Goal: Use online tool/utility: Utilize a website feature to perform a specific function

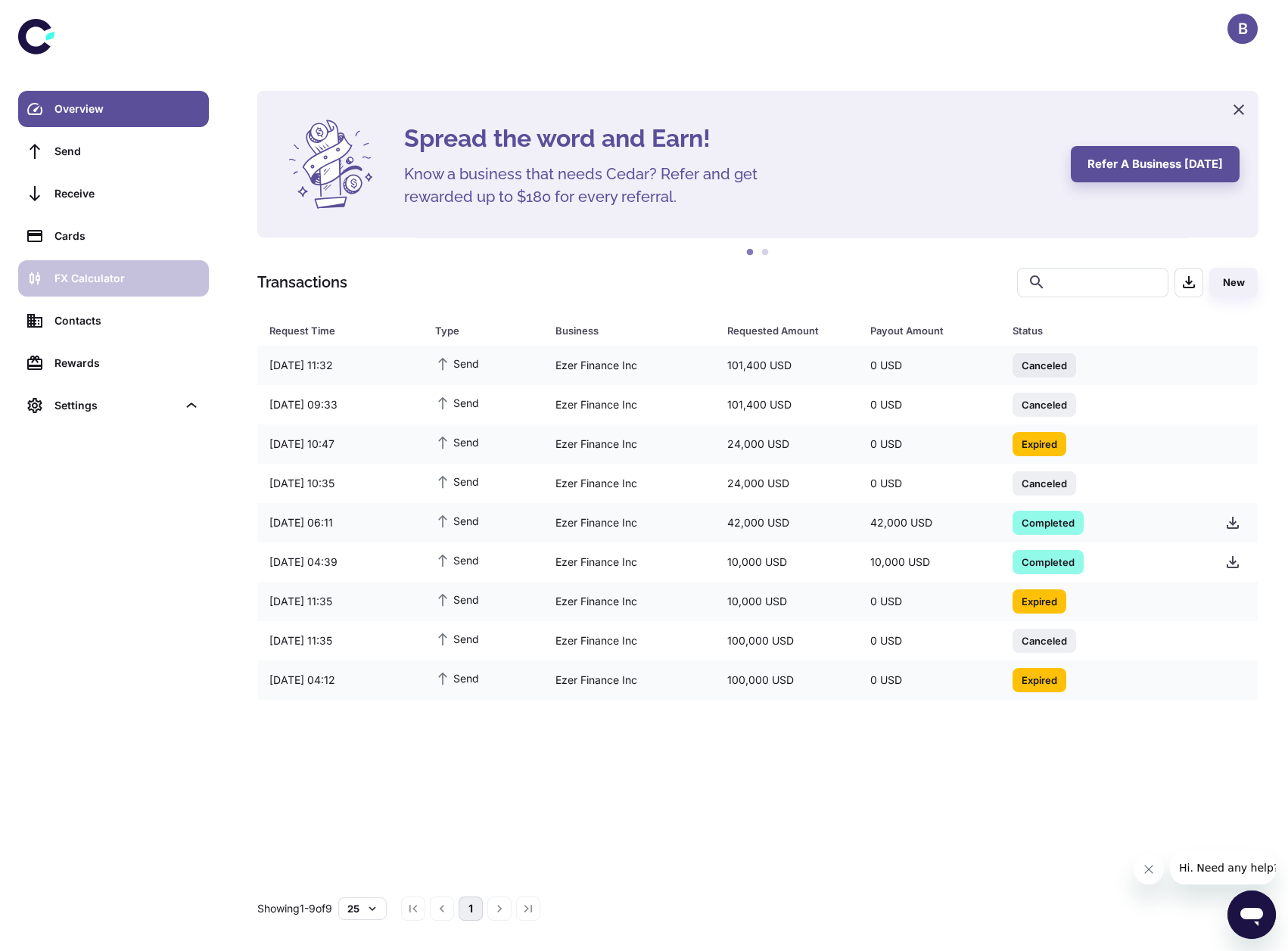
click at [103, 278] on div "FX Calculator" at bounding box center [127, 278] width 145 height 17
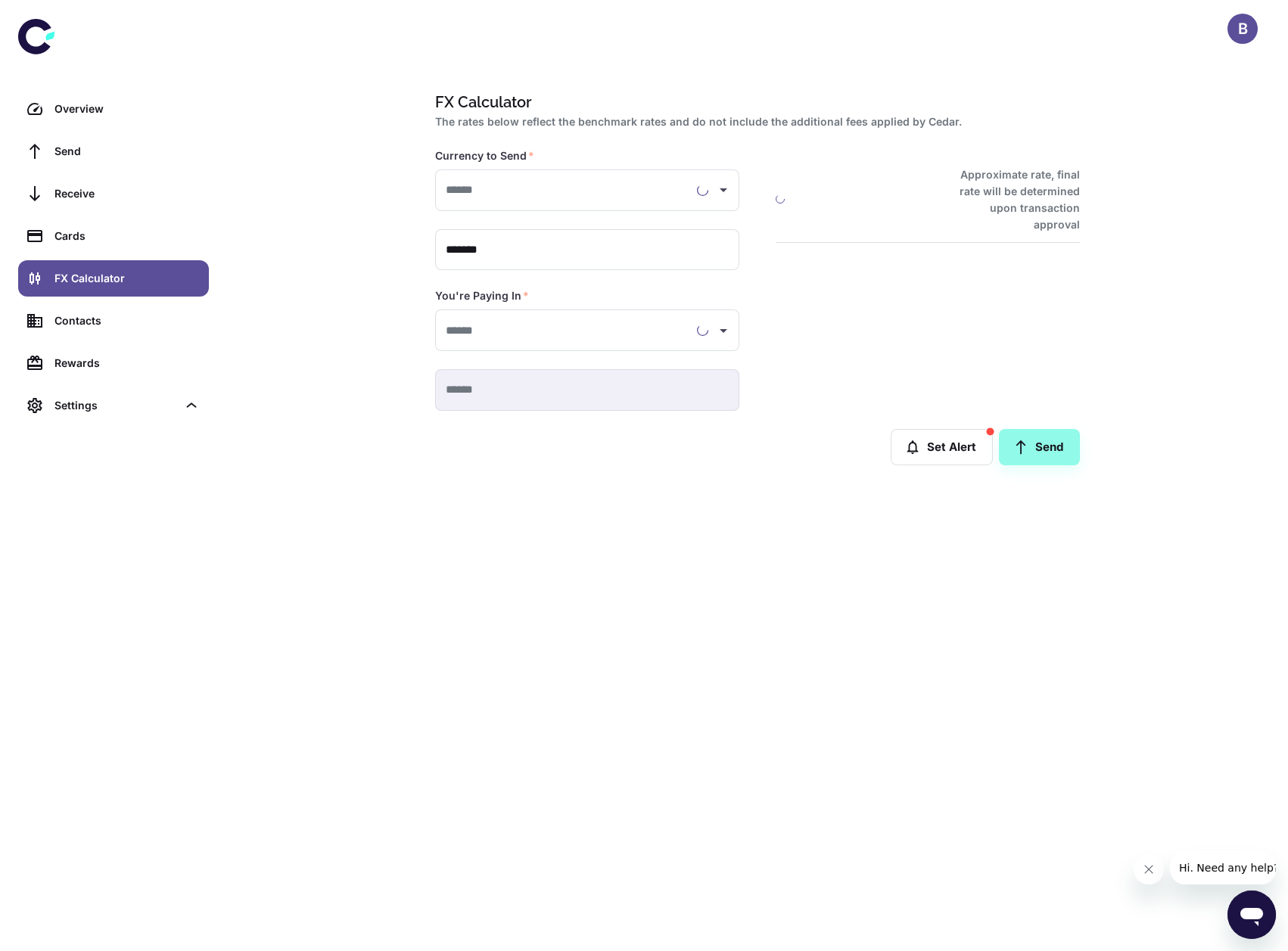
type input "**********"
